Goal: Task Accomplishment & Management: Manage account settings

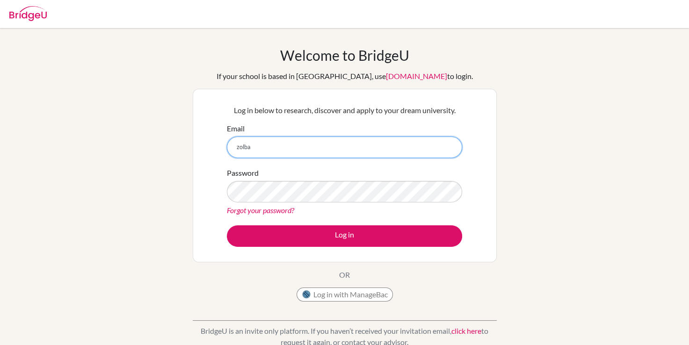
click at [270, 141] on input "zolba" at bounding box center [344, 148] width 235 height 22
type input "[EMAIL_ADDRESS][DOMAIN_NAME]"
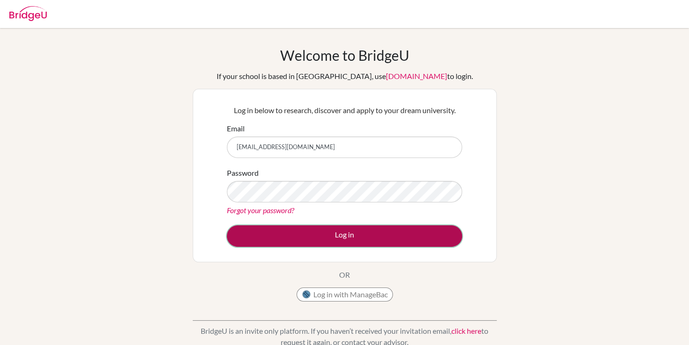
click at [303, 235] on button "Log in" at bounding box center [344, 236] width 235 height 22
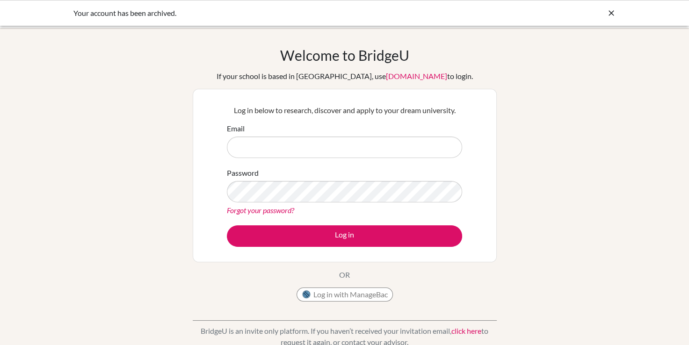
type input "[EMAIL_ADDRESS][DOMAIN_NAME]"
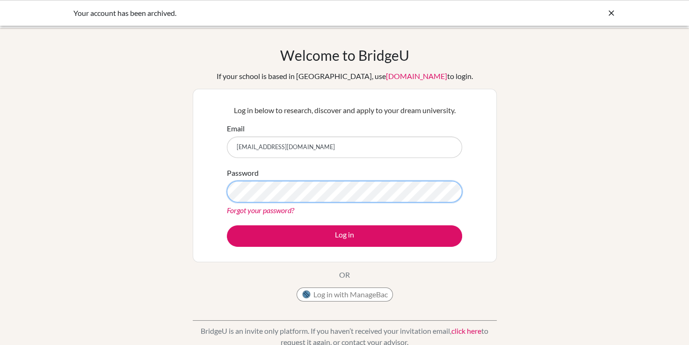
click at [176, 187] on div "Welcome to BridgeU If your school is based in China, use app.bridge-u.com.cn to…" at bounding box center [344, 200] width 689 height 306
click at [210, 187] on div "Log in below to research, discover and apply to your dream university. Email [E…" at bounding box center [345, 175] width 304 height 173
click at [227, 225] on button "Log in" at bounding box center [344, 236] width 235 height 22
click at [193, 195] on div "Log in below to research, discover and apply to your dream university. Email [E…" at bounding box center [345, 175] width 304 height 173
click at [227, 225] on button "Log in" at bounding box center [344, 236] width 235 height 22
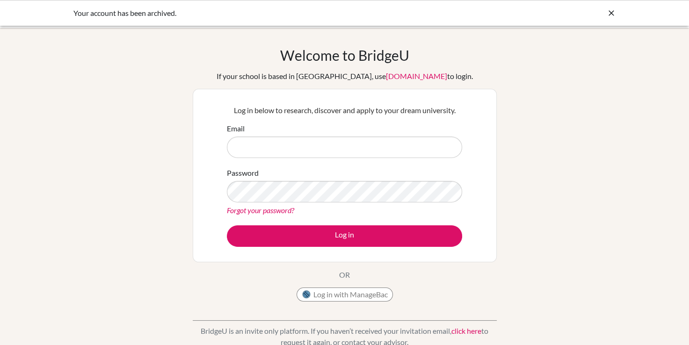
type input "[EMAIL_ADDRESS][DOMAIN_NAME]"
click at [324, 141] on input "[EMAIL_ADDRESS][DOMAIN_NAME]" at bounding box center [344, 148] width 235 height 22
click at [613, 11] on icon at bounding box center [610, 12] width 9 height 9
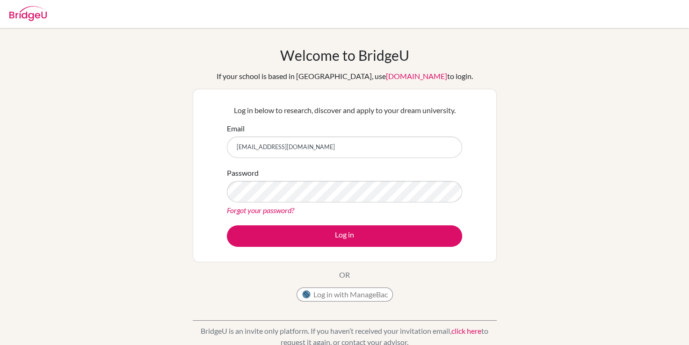
click at [82, 160] on div "Welcome to BridgeU If your school is based in China, use app.bridge-u.com.cn to…" at bounding box center [344, 200] width 689 height 306
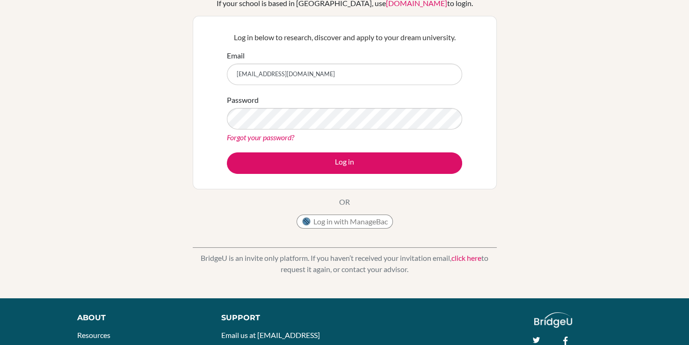
scroll to position [94, 0]
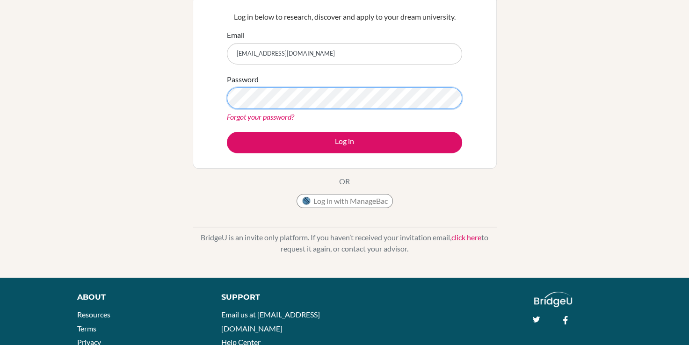
click at [227, 132] on button "Log in" at bounding box center [344, 143] width 235 height 22
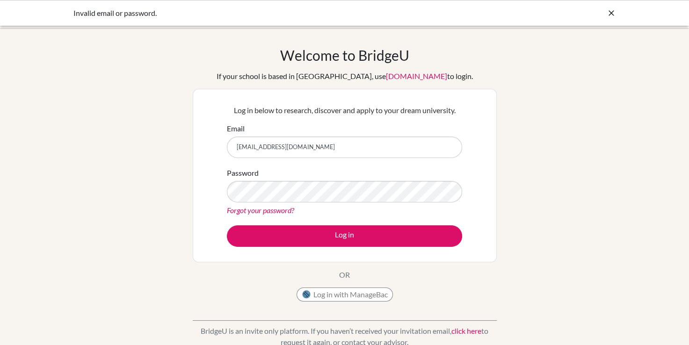
click at [276, 209] on link "Forgot your password?" at bounding box center [260, 210] width 67 height 9
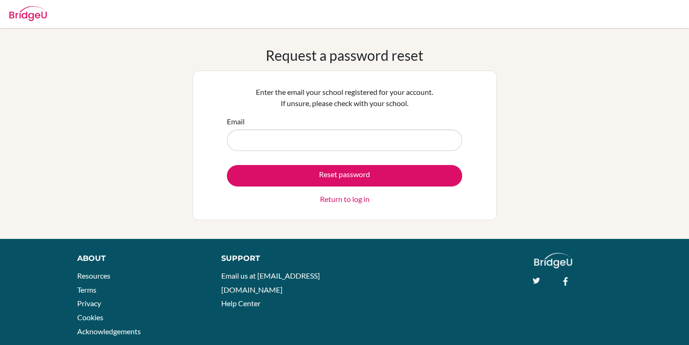
click at [290, 134] on input "Email" at bounding box center [344, 141] width 235 height 22
type input "[EMAIL_ADDRESS][DOMAIN_NAME]"
drag, startPoint x: 302, startPoint y: 179, endPoint x: 296, endPoint y: 186, distance: 9.4
click at [301, 180] on button "Reset password" at bounding box center [344, 176] width 235 height 22
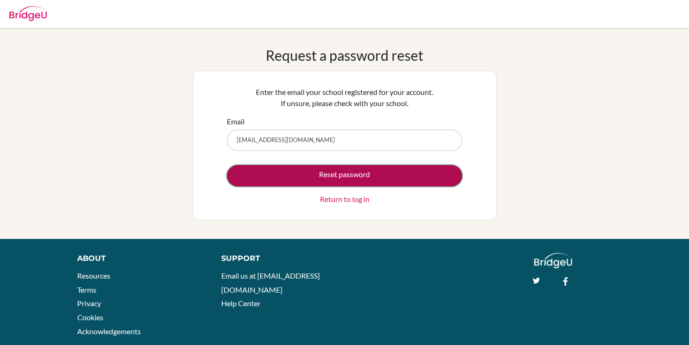
click at [322, 180] on button "Reset password" at bounding box center [344, 176] width 235 height 22
click at [304, 181] on button "Reset password" at bounding box center [344, 176] width 235 height 22
click at [353, 175] on button "Reset password" at bounding box center [344, 176] width 235 height 22
click at [352, 173] on button "Reset password" at bounding box center [344, 176] width 235 height 22
